Goal: Information Seeking & Learning: Learn about a topic

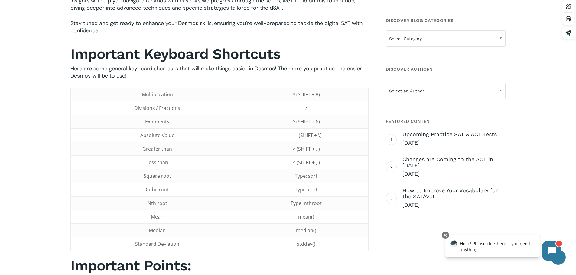
scroll to position [272, 0]
click at [421, 47] on div "**********" at bounding box center [446, 121] width 120 height 213
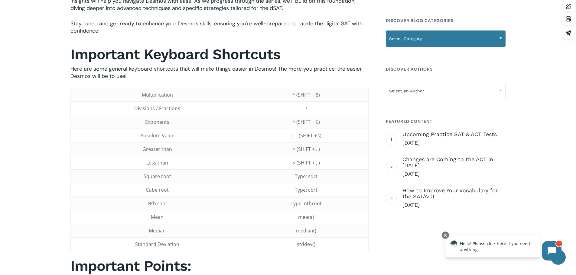
click at [424, 41] on span "Select Category" at bounding box center [445, 38] width 119 height 13
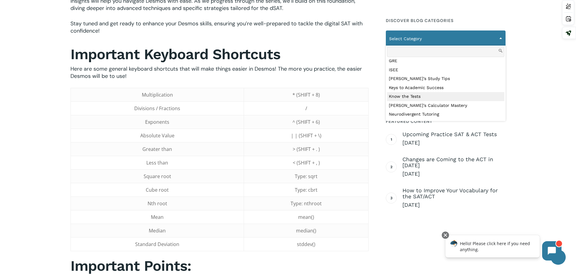
scroll to position [121, 0]
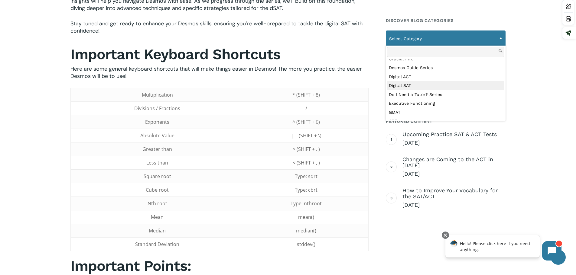
select select "***"
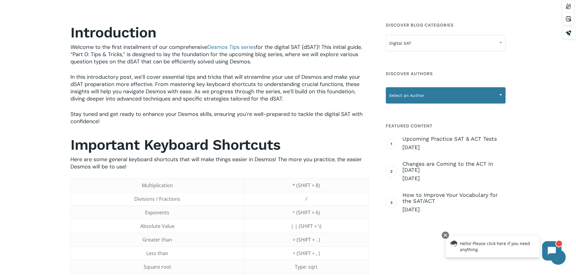
scroll to position [0, 0]
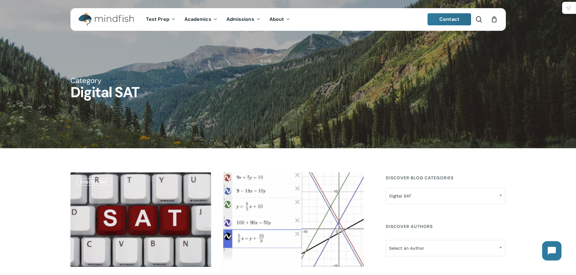
click at [103, 81] on div "Category Digital SAT" at bounding box center [287, 73] width 435 height 54
click at [119, 91] on h1 "Digital SAT" at bounding box center [287, 92] width 435 height 15
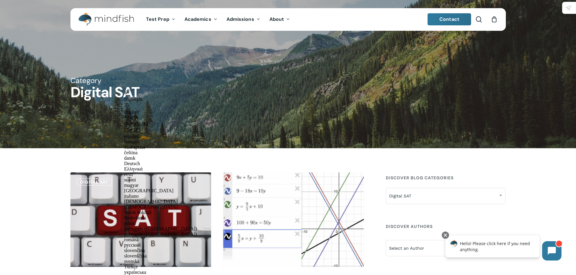
drag, startPoint x: 262, startPoint y: 73, endPoint x: 241, endPoint y: 88, distance: 25.5
click at [262, 73] on div "Category Digital SAT" at bounding box center [287, 73] width 435 height 54
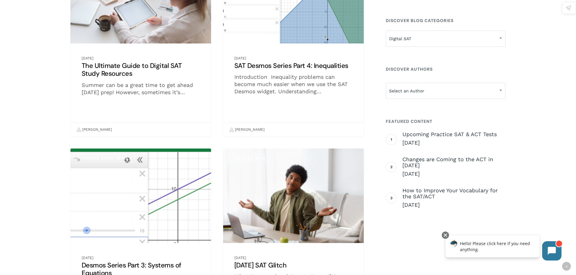
scroll to position [212, 0]
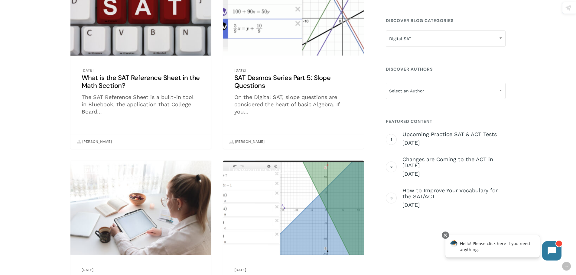
click at [308, 86] on link "SAT Desmos Series Part 5: Slope Questions" at bounding box center [293, 55] width 141 height 188
click at [286, 73] on link "SAT Desmos Series Part 5: Slope Questions" at bounding box center [293, 55] width 141 height 188
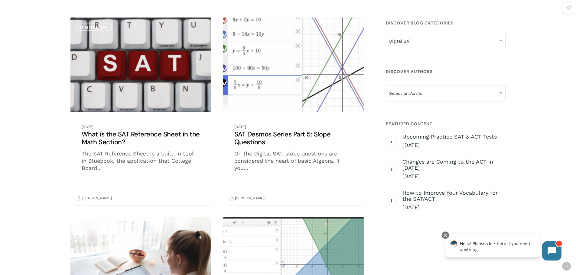
scroll to position [150, 0]
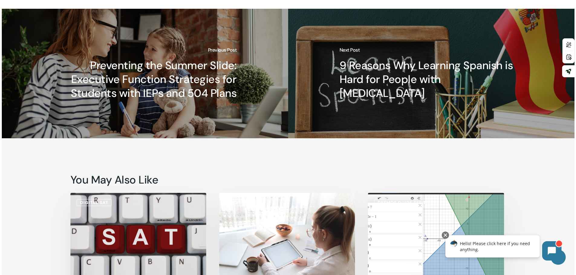
scroll to position [2580, 0]
